Goal: Task Accomplishment & Management: Use online tool/utility

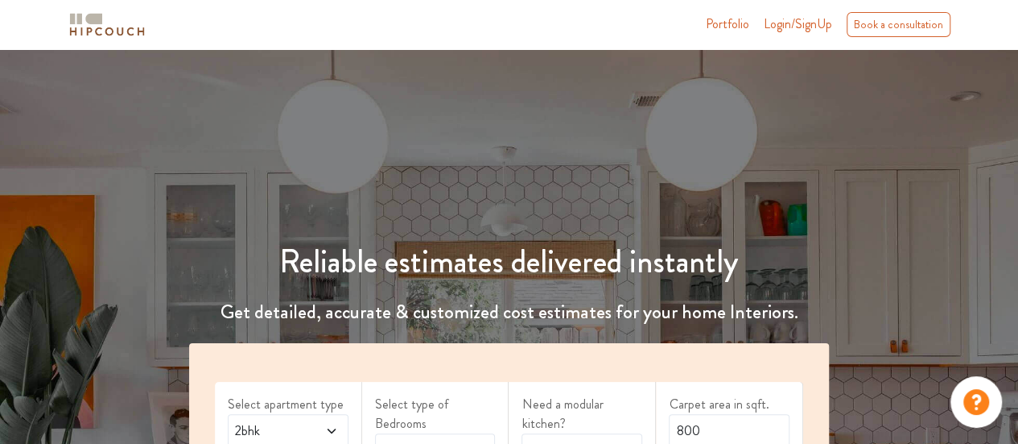
scroll to position [87, 0]
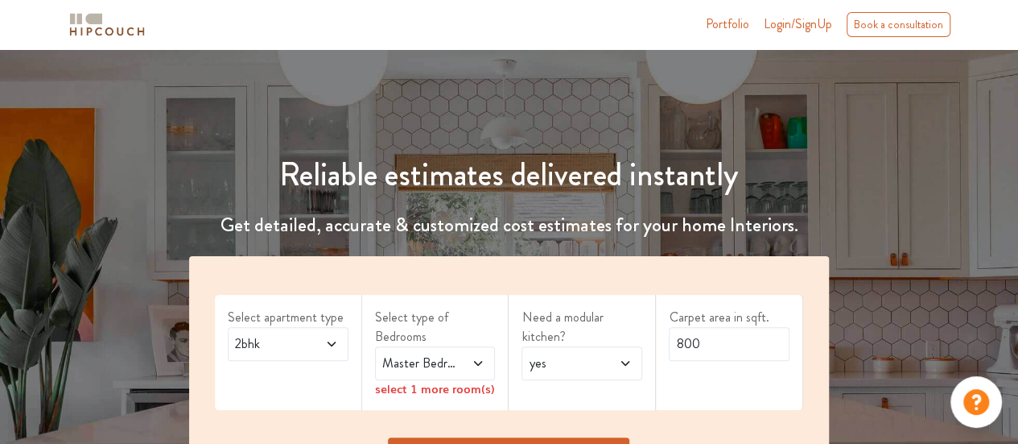
click at [333, 346] on icon at bounding box center [331, 343] width 13 height 13
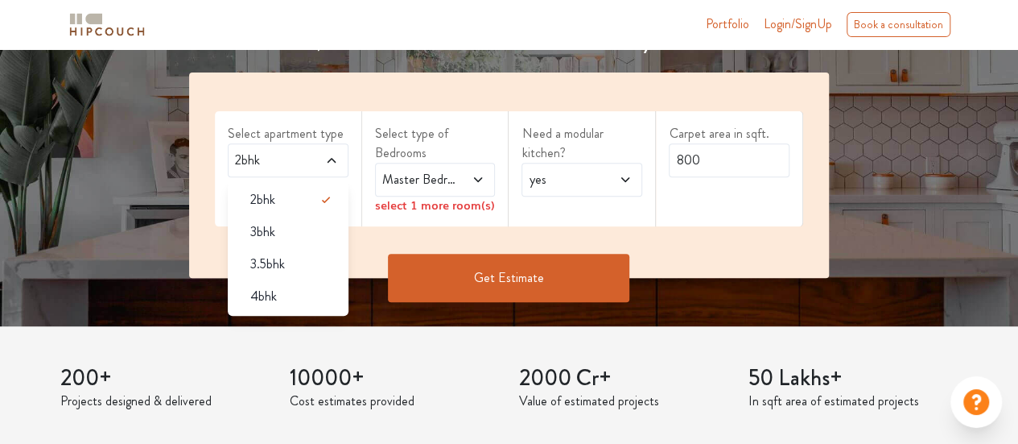
scroll to position [293, 0]
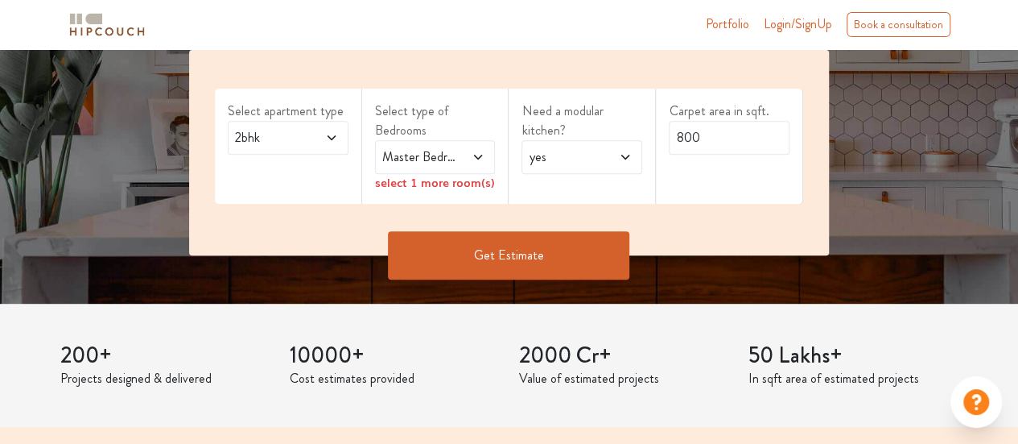
click at [478, 153] on icon at bounding box center [478, 157] width 13 height 13
click at [333, 146] on span at bounding box center [325, 137] width 27 height 19
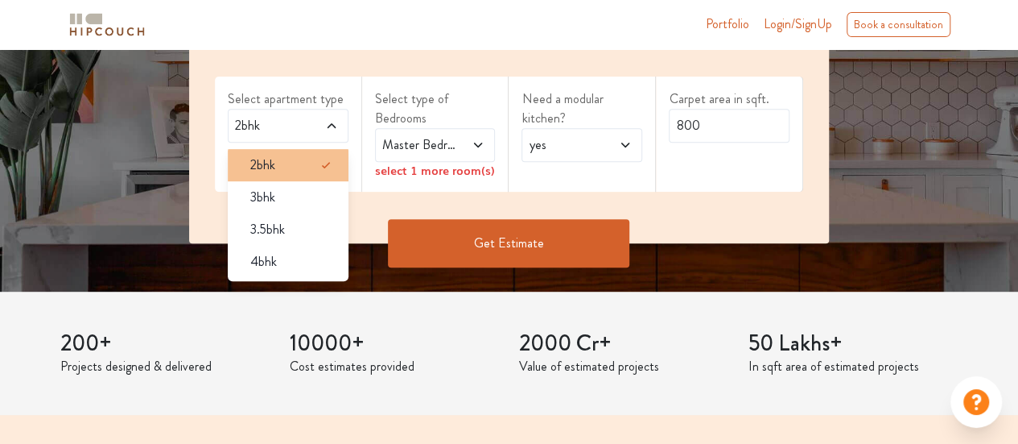
scroll to position [309, 0]
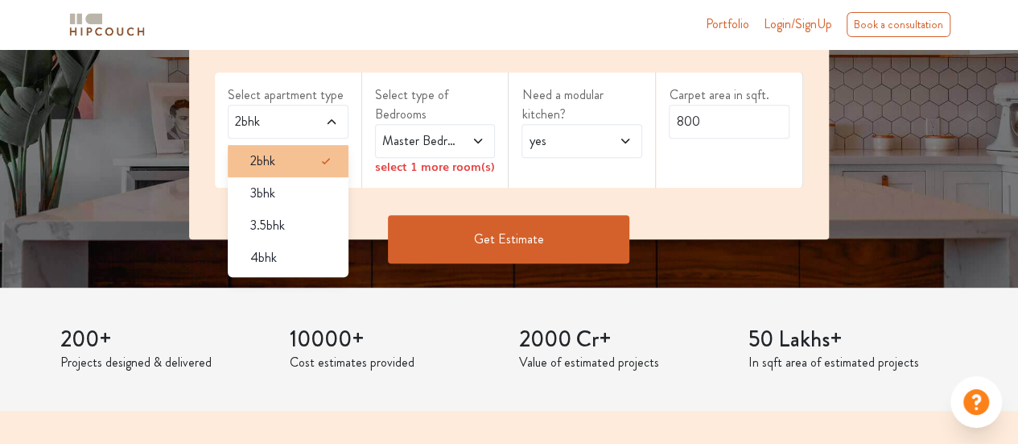
click at [290, 160] on div "2bhk" at bounding box center [292, 160] width 111 height 19
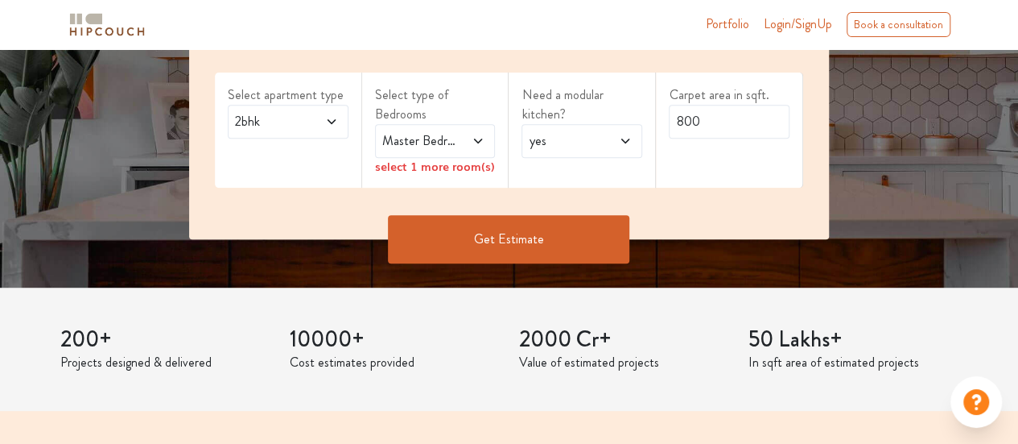
click at [478, 141] on icon at bounding box center [478, 140] width 8 height 5
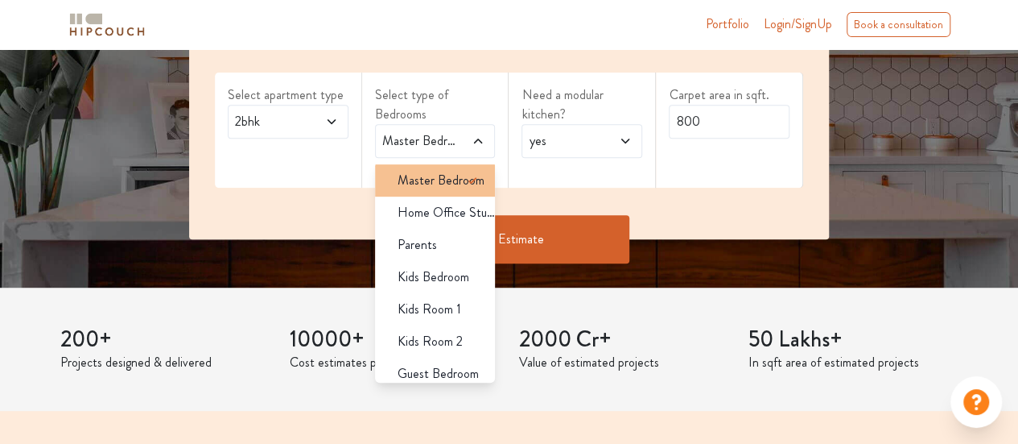
click at [463, 178] on icon at bounding box center [472, 180] width 19 height 19
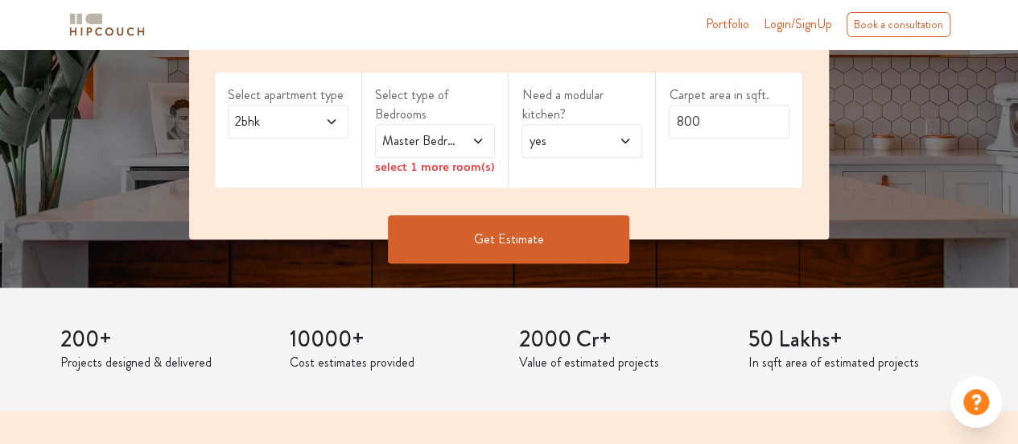
click at [628, 139] on icon at bounding box center [625, 140] width 8 height 5
click at [578, 219] on div "no" at bounding box center [586, 212] width 111 height 19
click at [483, 141] on icon at bounding box center [478, 140] width 13 height 13
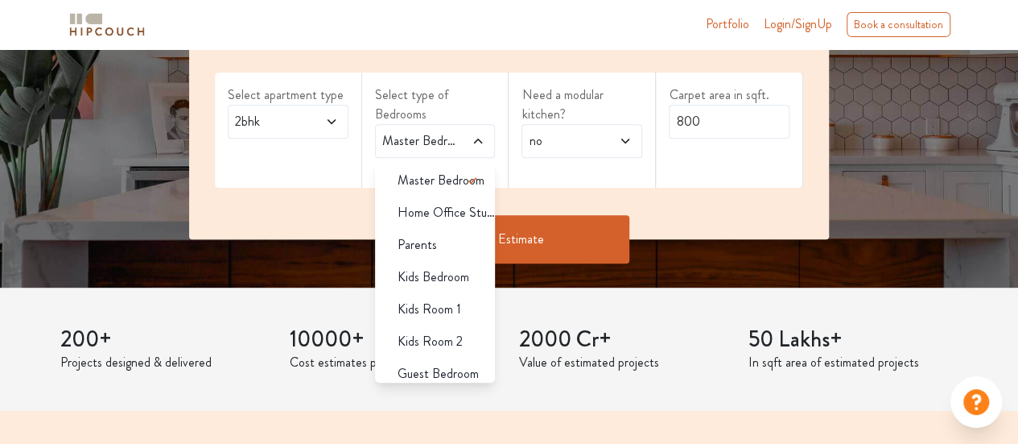
scroll to position [10, 0]
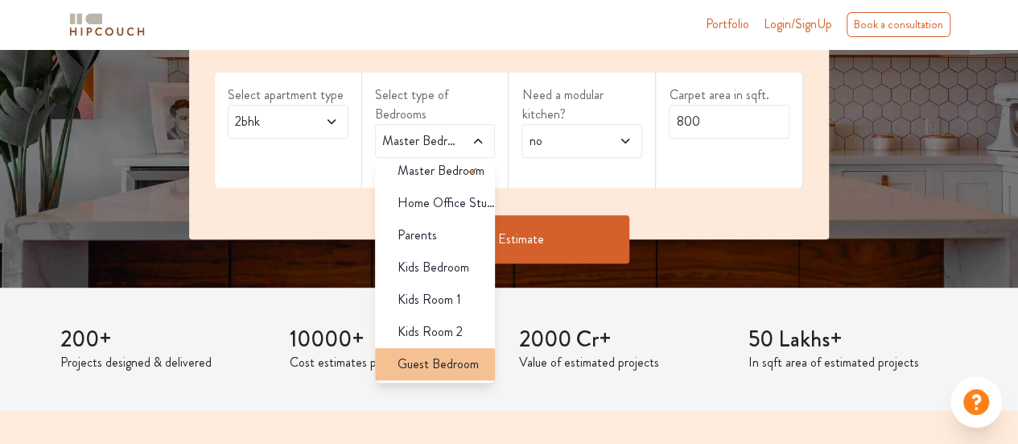
click at [455, 365] on span "Guest Bedroom" at bounding box center [438, 363] width 81 height 19
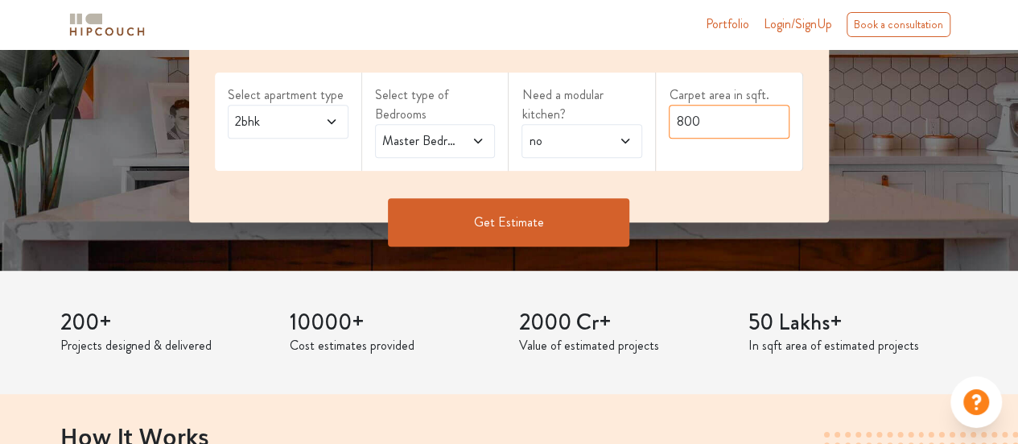
click at [747, 123] on input "800" at bounding box center [729, 122] width 121 height 34
type input "300"
click at [549, 229] on button "Get Estimate" at bounding box center [509, 222] width 242 height 48
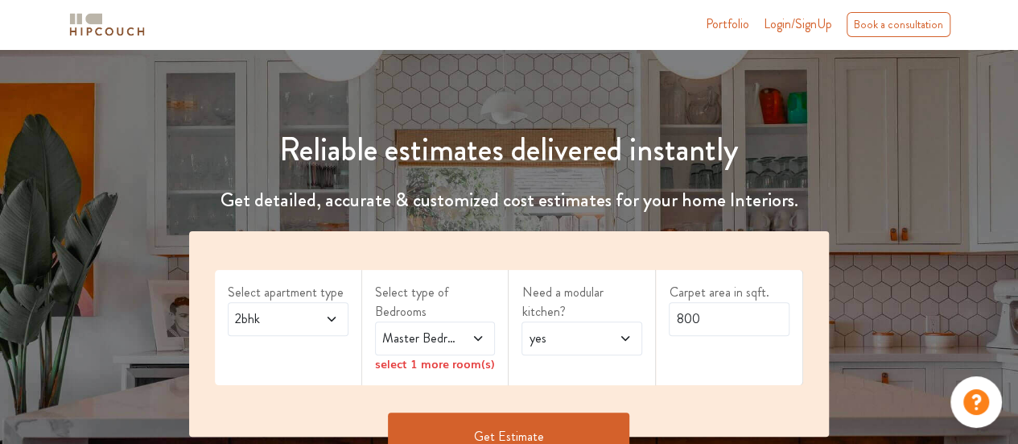
scroll to position [113, 0]
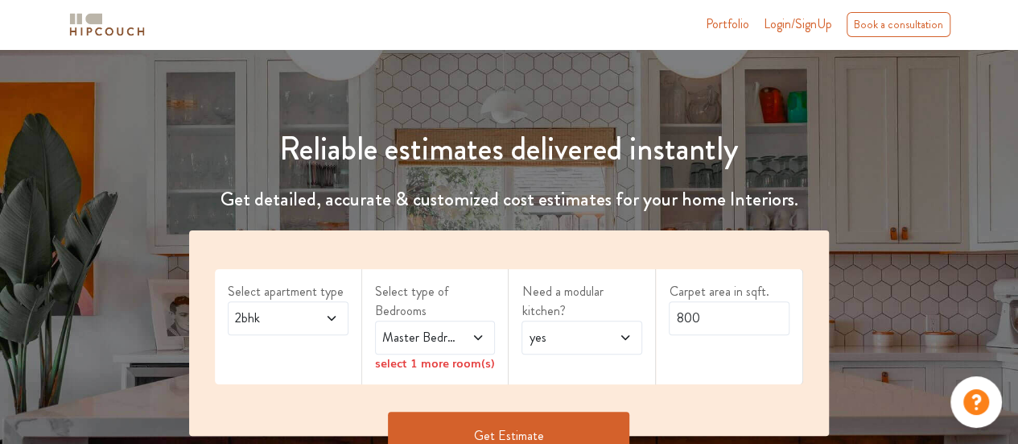
click at [479, 345] on span at bounding box center [472, 337] width 27 height 19
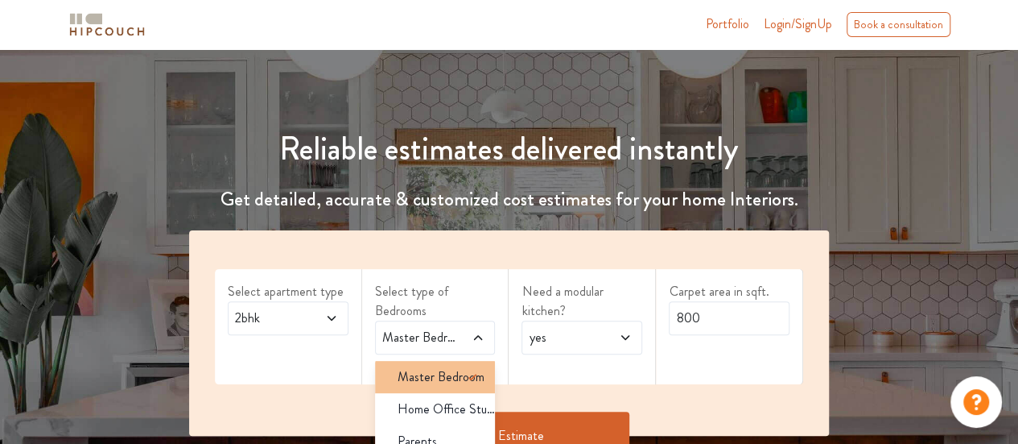
click at [463, 390] on span at bounding box center [479, 377] width 32 height 32
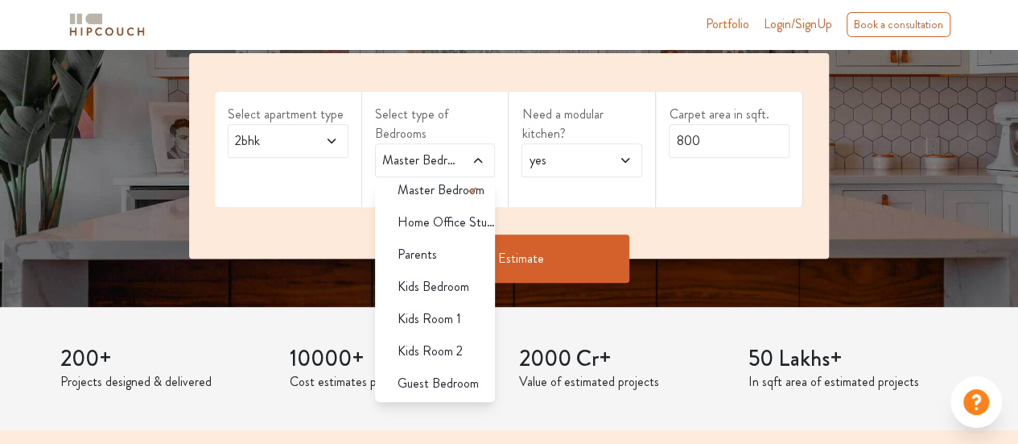
scroll to position [291, 0]
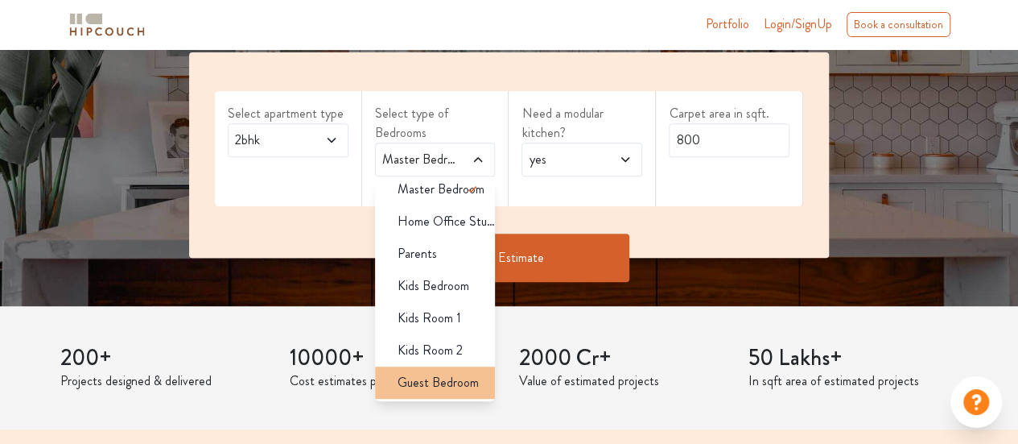
click at [449, 382] on span "Guest Bedroom" at bounding box center [438, 382] width 81 height 19
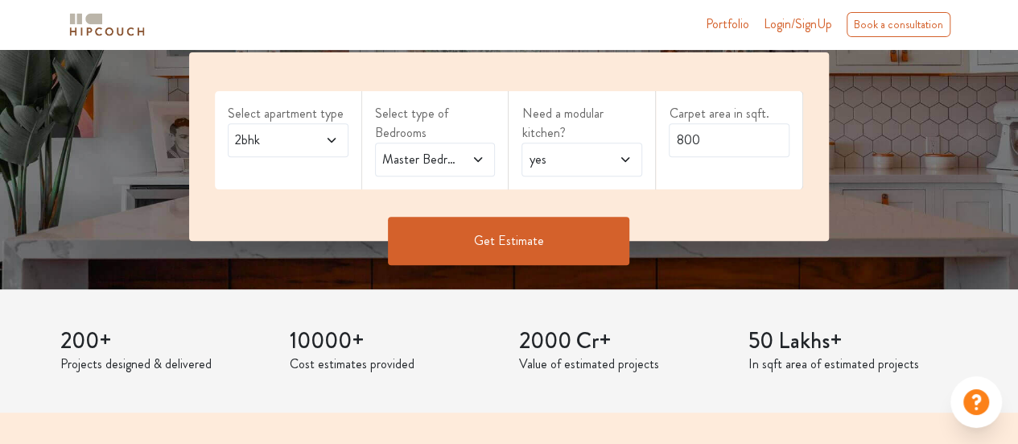
click at [536, 242] on button "Get Estimate" at bounding box center [509, 241] width 242 height 48
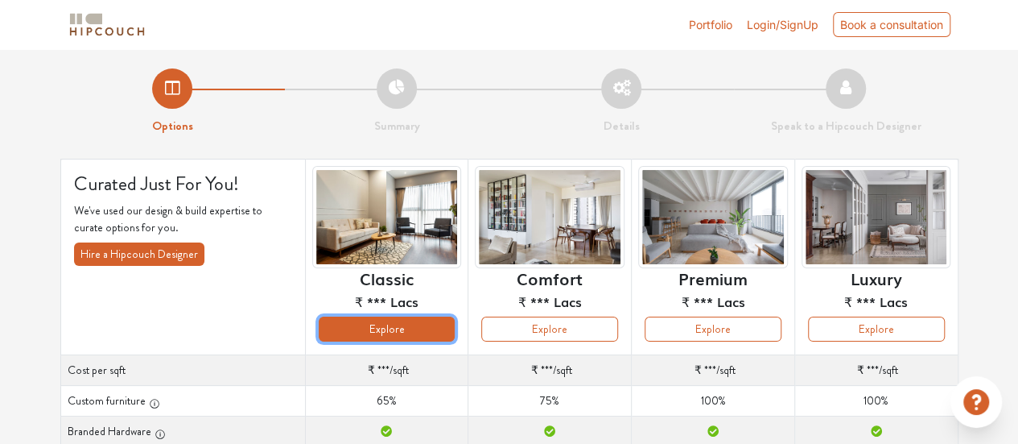
click at [414, 332] on button "Explore" at bounding box center [387, 328] width 137 height 25
